Goal: Task Accomplishment & Management: Manage account settings

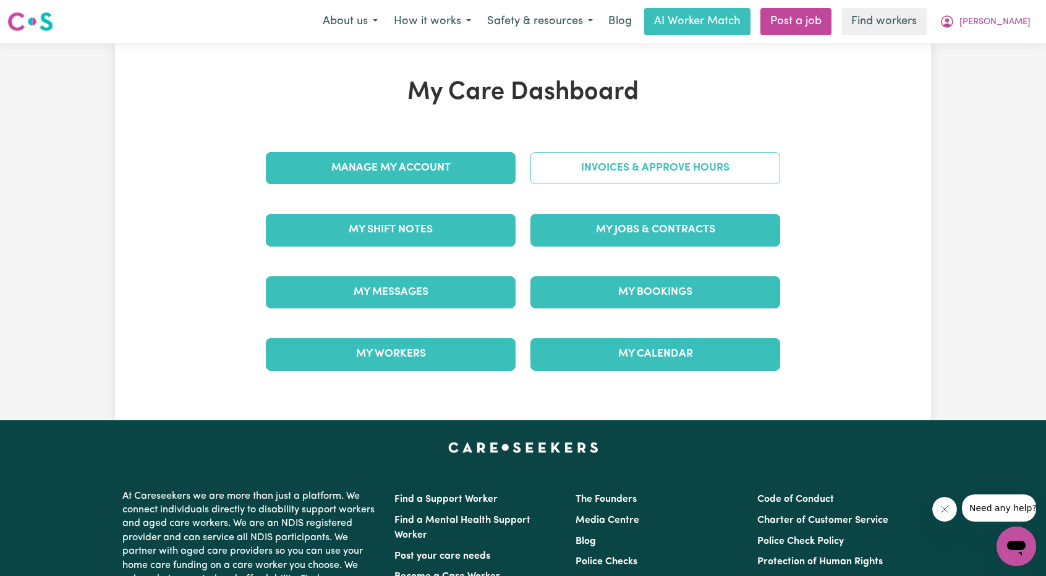
click at [582, 181] on link "Invoices & Approve Hours" at bounding box center [655, 168] width 250 height 32
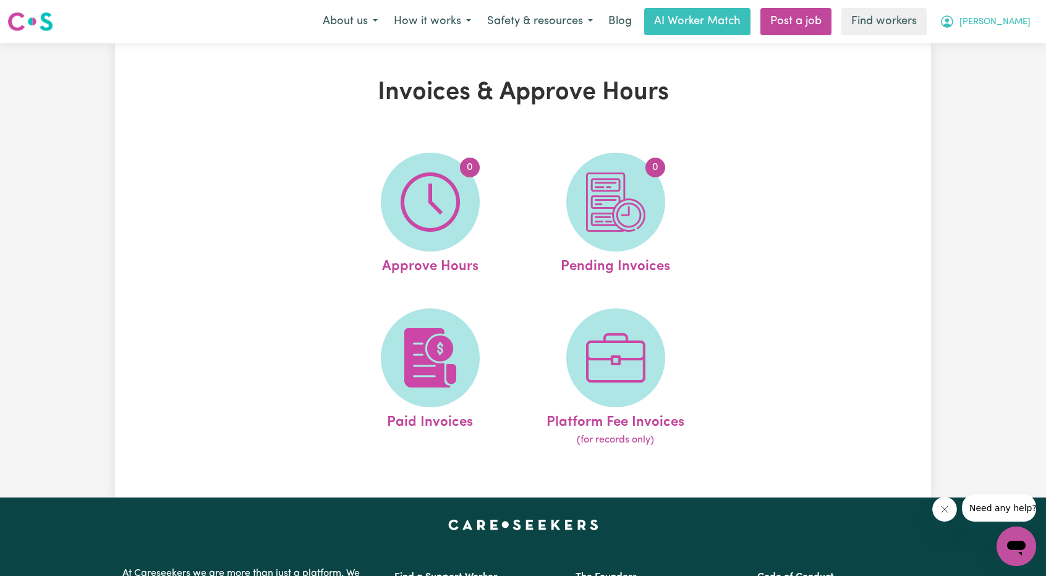
click at [1003, 13] on button "[PERSON_NAME]" at bounding box center [985, 22] width 107 height 26
click at [995, 43] on link "My Dashboard" at bounding box center [989, 47] width 98 height 23
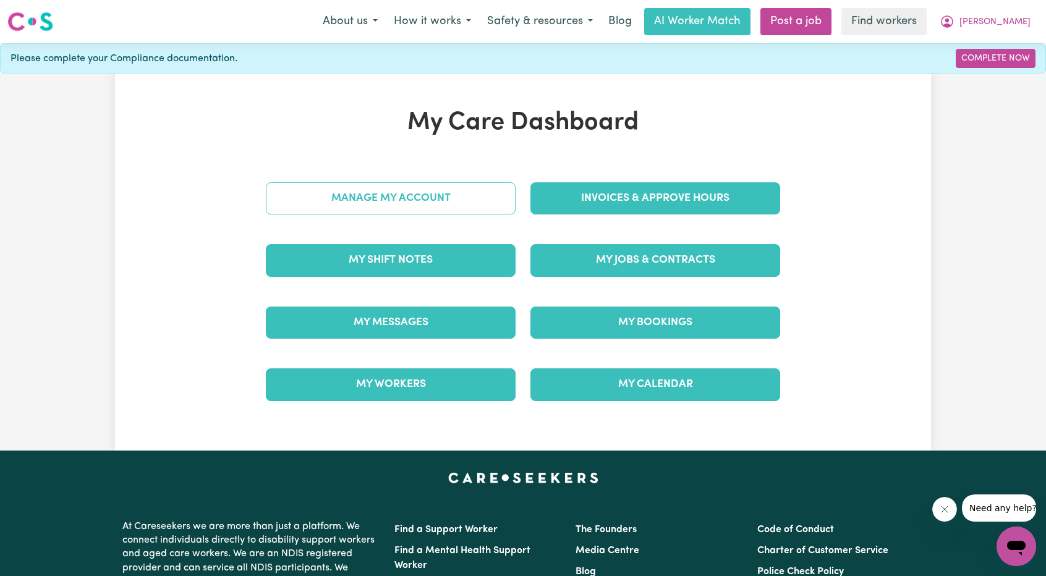
click at [461, 186] on link "Manage My Account" at bounding box center [391, 198] width 250 height 32
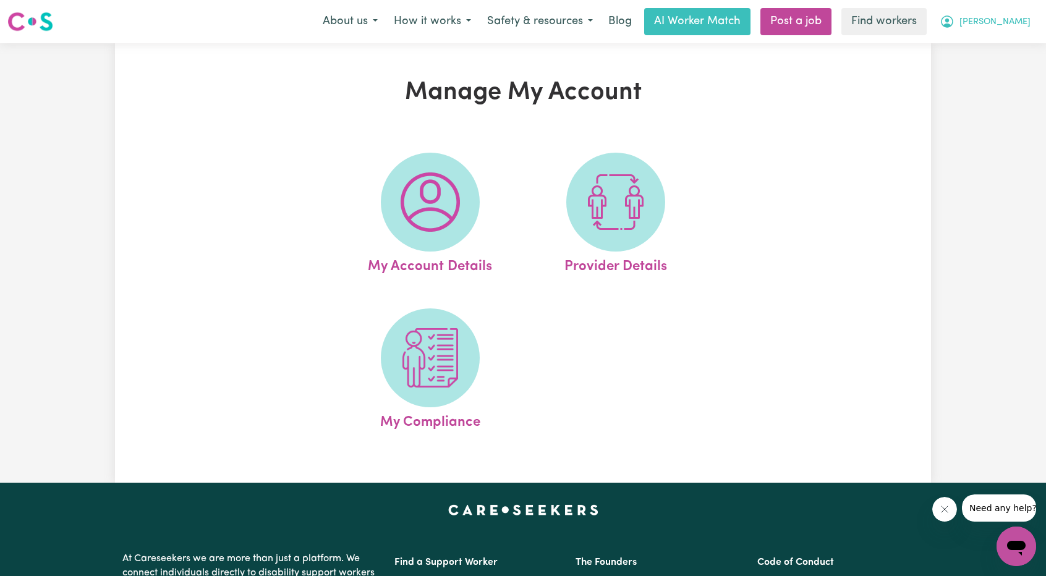
click at [993, 23] on button "[PERSON_NAME]" at bounding box center [985, 22] width 107 height 26
click at [977, 38] on link "My Dashboard" at bounding box center [989, 47] width 98 height 23
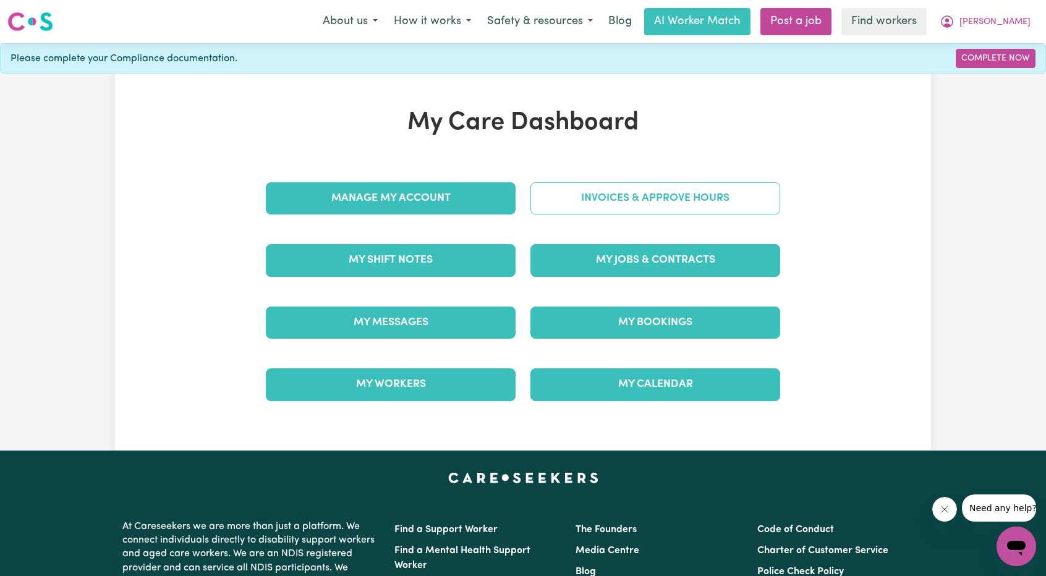
click at [639, 193] on link "Invoices & Approve Hours" at bounding box center [655, 198] width 250 height 32
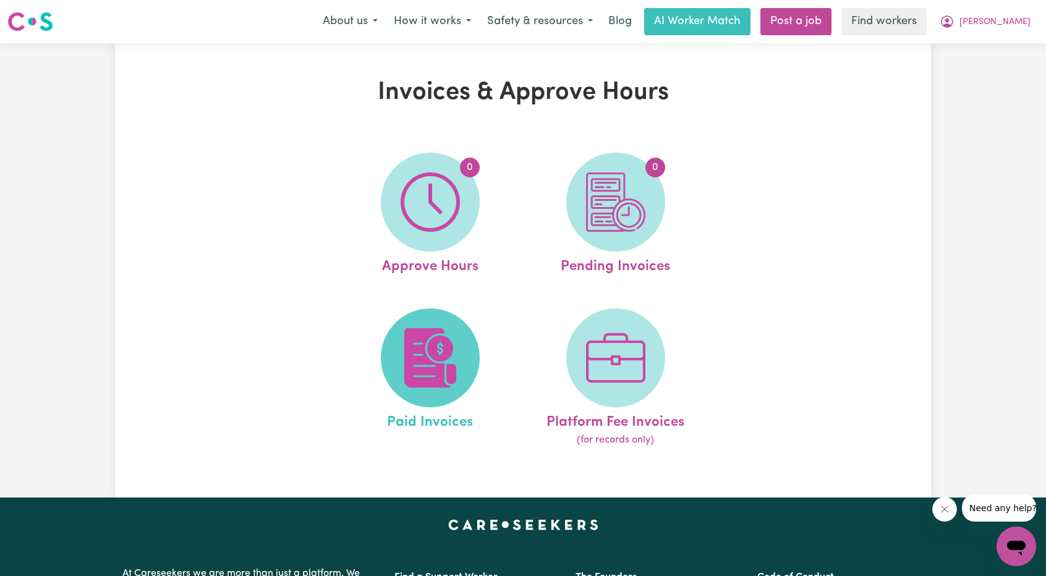
click at [435, 313] on span at bounding box center [430, 357] width 99 height 99
